Goal: Information Seeking & Learning: Learn about a topic

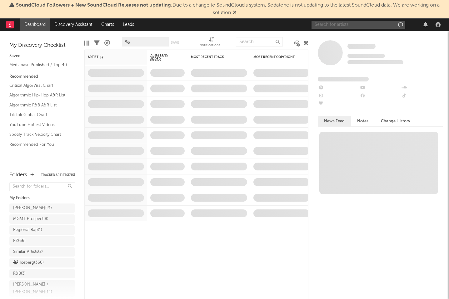
click at [329, 26] on input "text" at bounding box center [359, 25] width 94 height 8
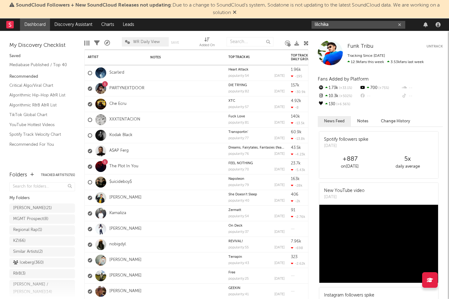
click at [341, 22] on input "lilchika" at bounding box center [359, 25] width 94 height 8
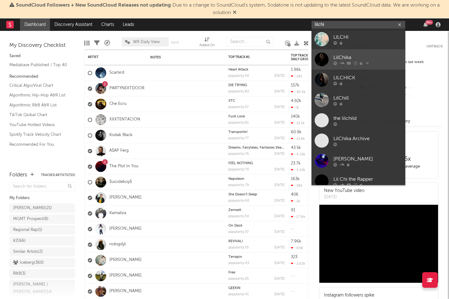
type input "lilchi"
click at [365, 51] on link "LilChika" at bounding box center [359, 59] width 94 height 20
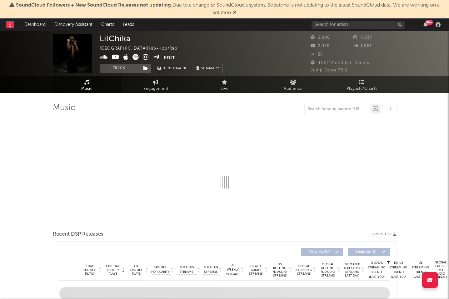
select select "1w"
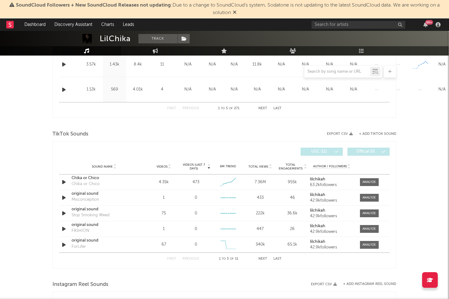
scroll to position [427, 0]
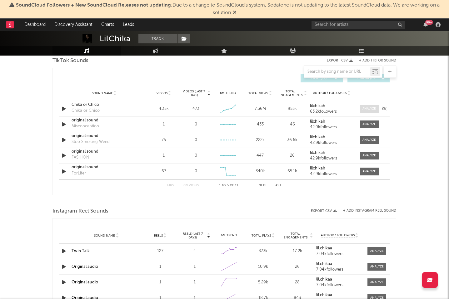
click at [366, 109] on div at bounding box center [368, 109] width 13 height 5
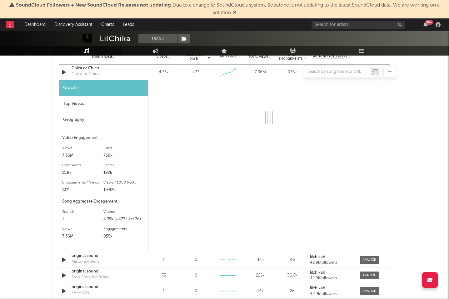
select select "1w"
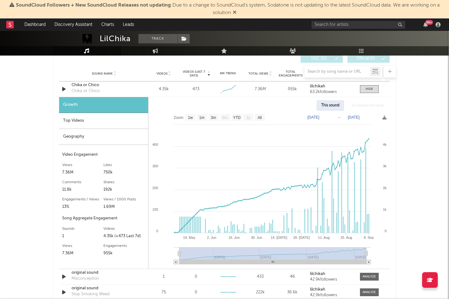
scroll to position [447, 0]
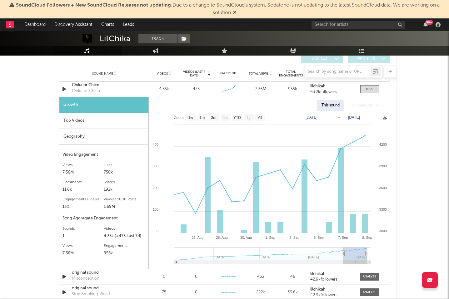
type input "[DATE]"
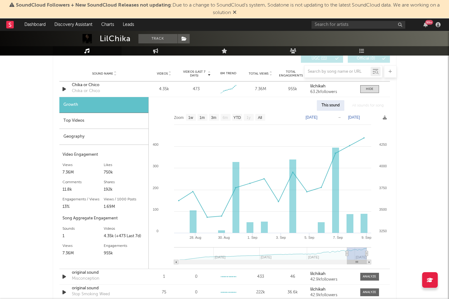
drag, startPoint x: 181, startPoint y: 254, endPoint x: 347, endPoint y: 245, distance: 166.5
click at [347, 245] on icon "Created with Highcharts 10.3.3 1. Sep [DATE]. [DATE]. [DATE]. [DATE]. [DATE]. S…" at bounding box center [269, 190] width 241 height 158
click at [81, 120] on div "Top Videos" at bounding box center [103, 121] width 89 height 16
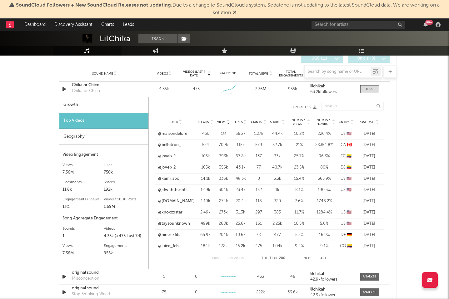
click at [367, 122] on span "Post Date" at bounding box center [367, 122] width 17 height 4
click at [172, 135] on link "@billseditz_" at bounding box center [169, 134] width 22 height 6
